Goal: Browse casually: Explore the website without a specific task or goal

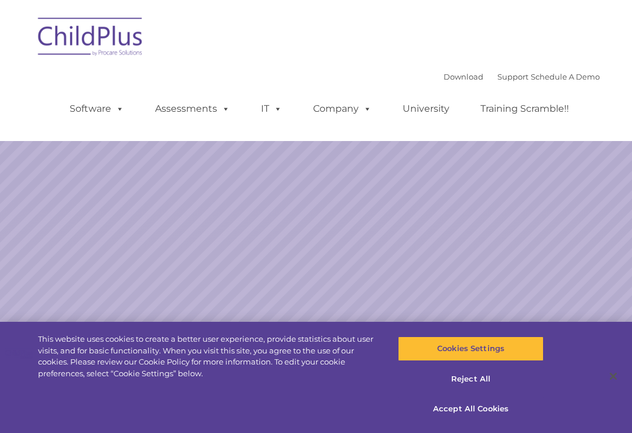
select select "MEDIUM"
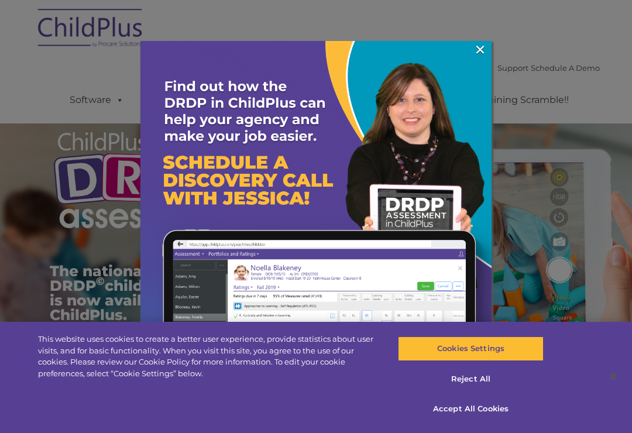
click at [486, 52] on link "×" at bounding box center [480, 50] width 13 height 12
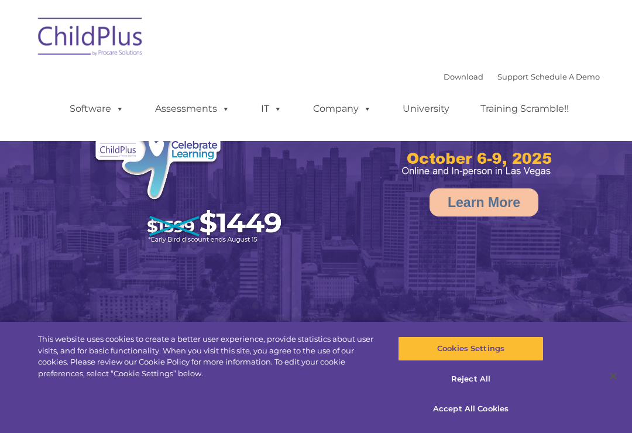
select select "MEDIUM"
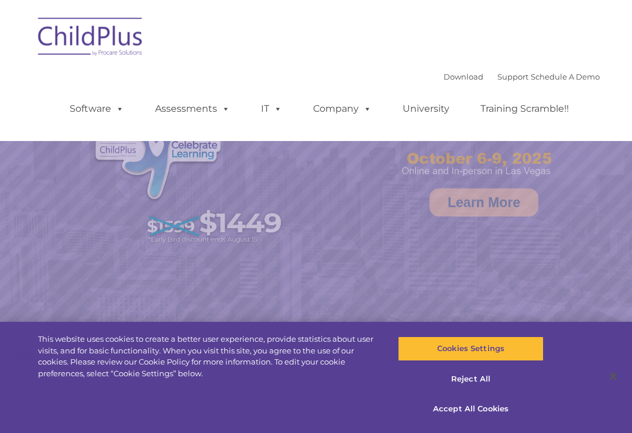
select select "MEDIUM"
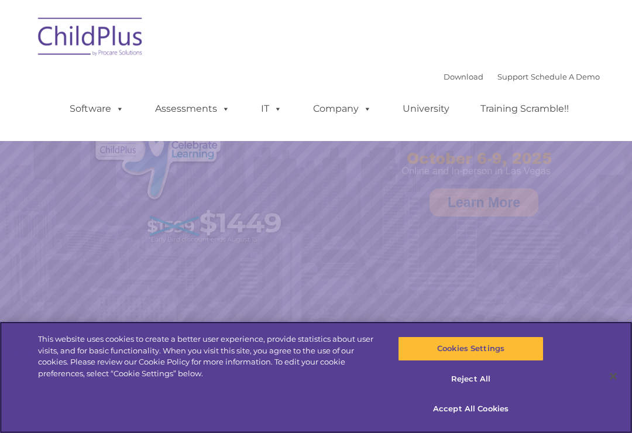
select select "MEDIUM"
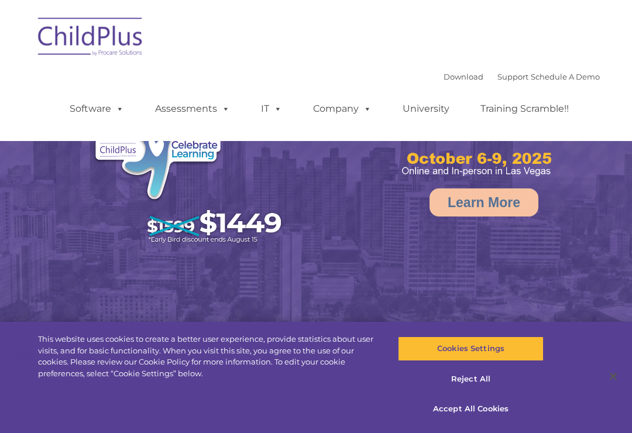
select select "MEDIUM"
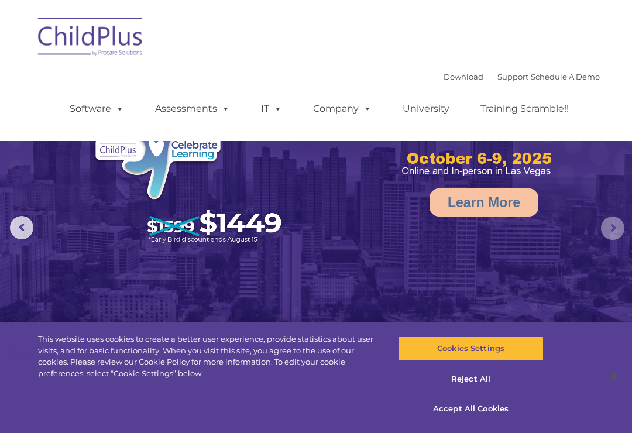
click at [622, 231] on rs-arrow at bounding box center [612, 228] width 23 height 23
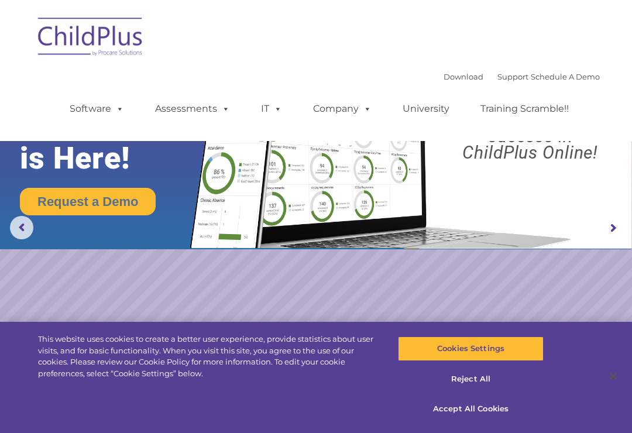
click at [23, 259] on rs-slide "Request a Demo The Future of ChildPlus is Here! Boost your productivity and str…" at bounding box center [316, 228] width 632 height 457
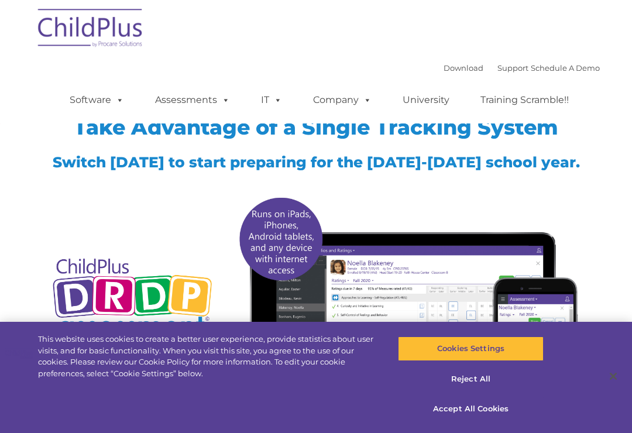
click at [276, 105] on span at bounding box center [275, 99] width 13 height 11
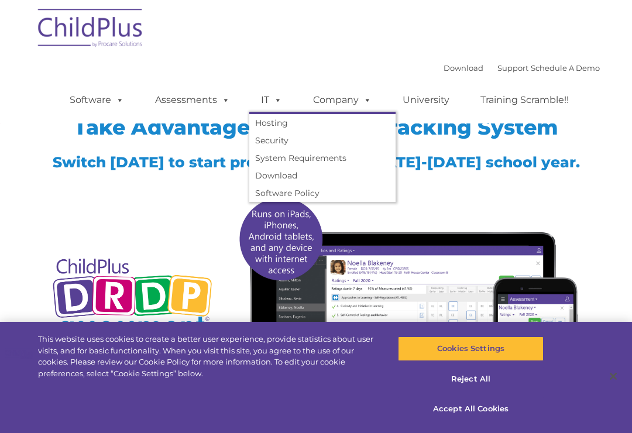
click at [510, 211] on img at bounding box center [407, 323] width 349 height 267
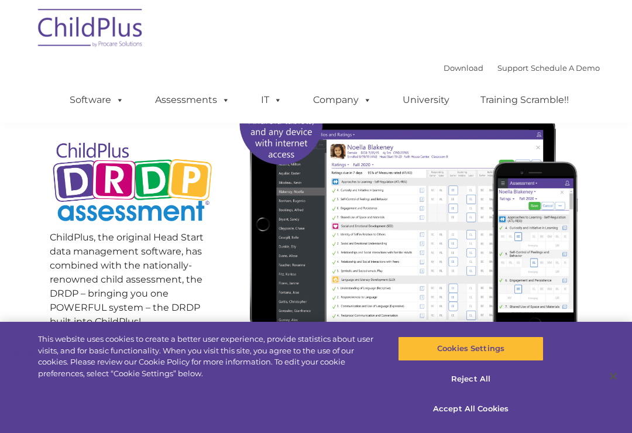
scroll to position [112, 0]
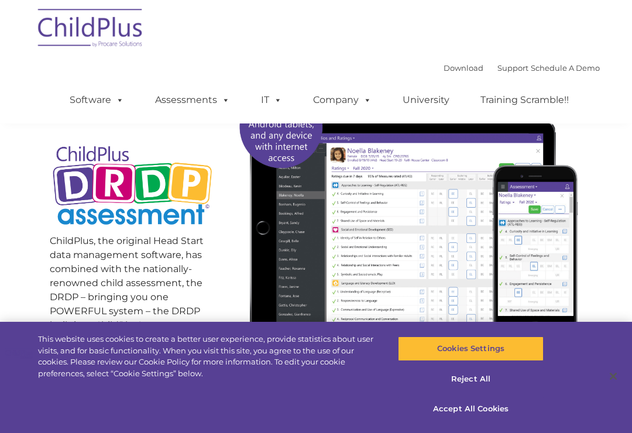
click at [417, 256] on img at bounding box center [407, 211] width 349 height 267
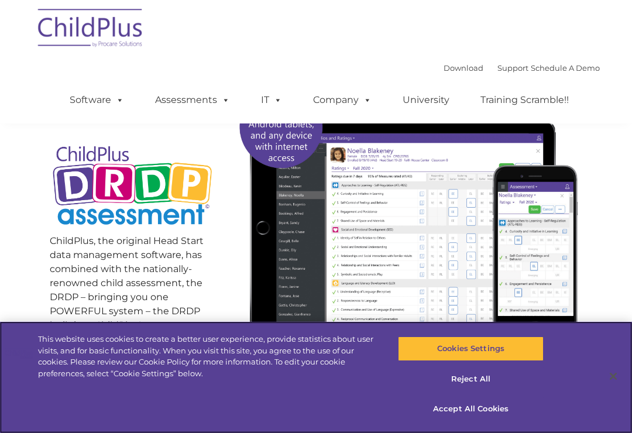
click at [499, 421] on button "Accept All Cookies" at bounding box center [470, 409] width 145 height 25
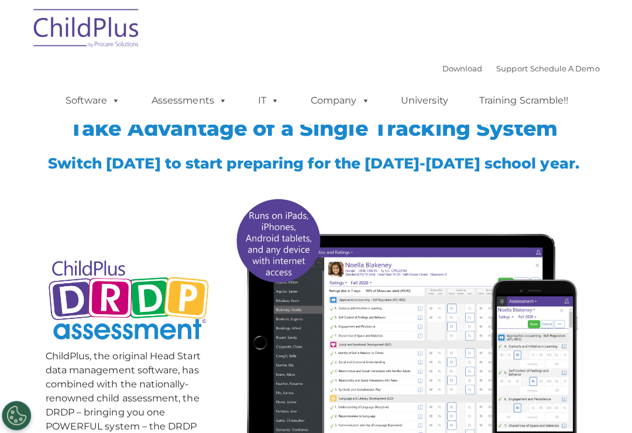
scroll to position [0, 0]
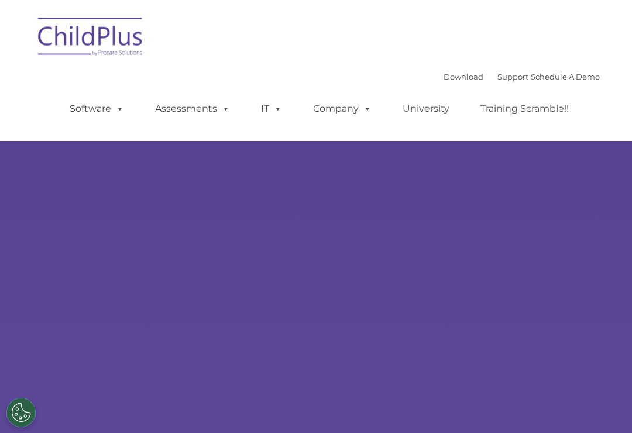
select select "MEDIUM"
